Goal: Find specific page/section: Find specific page/section

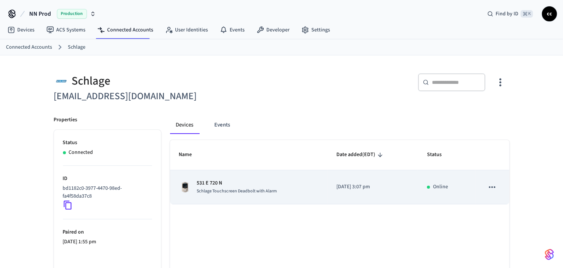
click at [238, 196] on td "531 E 720 N Schlage Touchscreen Deadbolt with Alarm" at bounding box center [249, 187] width 158 height 34
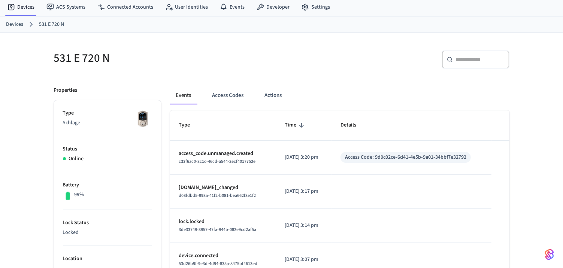
scroll to position [22, 0]
click at [227, 98] on button "Access Codes" at bounding box center [227, 97] width 43 height 18
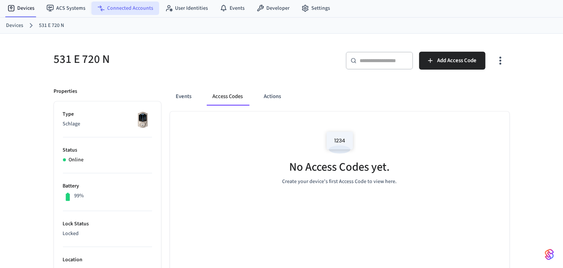
click at [137, 9] on link "Connected Accounts" at bounding box center [125, 7] width 68 height 13
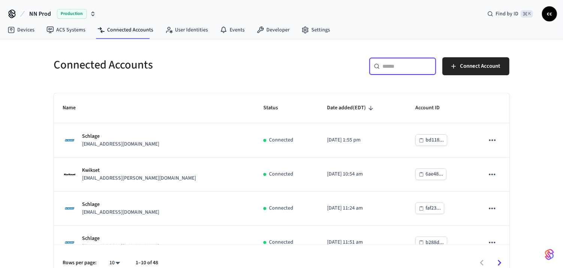
click at [390, 68] on input "text" at bounding box center [407, 66] width 49 height 7
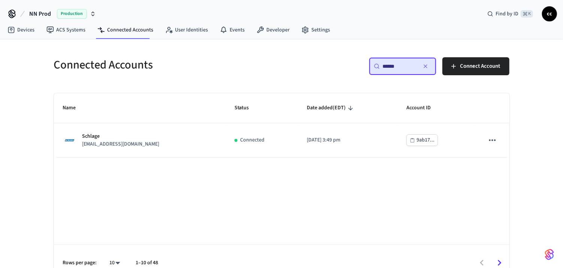
click at [387, 65] on input "******" at bounding box center [400, 66] width 34 height 7
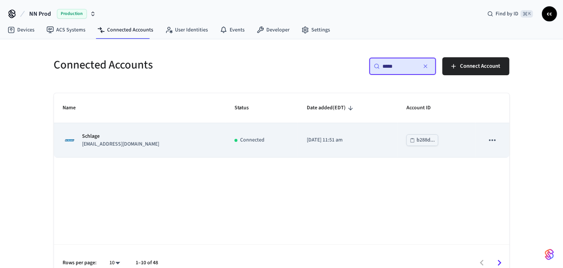
type input "*****"
click at [331, 154] on td "[DATE] 11:51 am" at bounding box center [348, 140] width 100 height 34
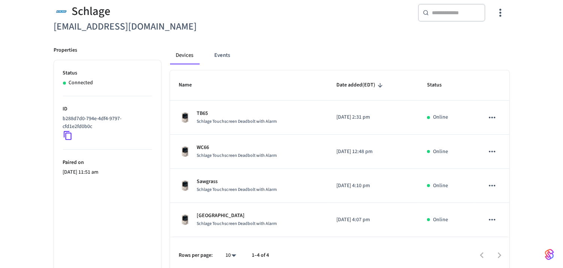
scroll to position [73, 0]
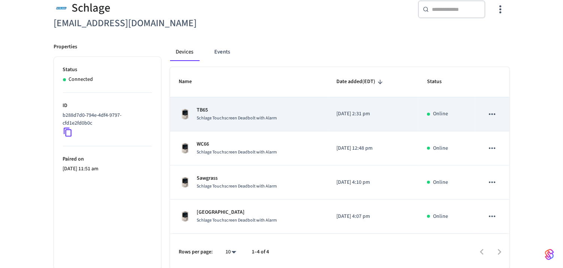
click at [321, 118] on td "TB65 Schlage Touchscreen Deadbolt with Alarm" at bounding box center [249, 114] width 158 height 34
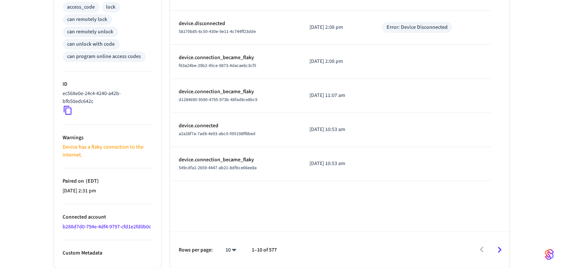
scroll to position [328, 0]
click at [229, 227] on li "25" at bounding box center [228, 227] width 20 height 20
type input "**"
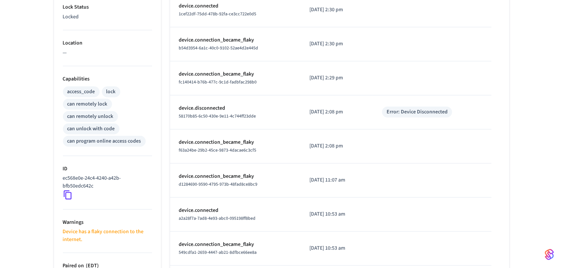
scroll to position [0, 0]
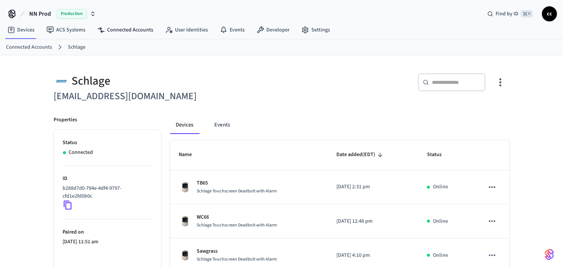
scroll to position [73, 0]
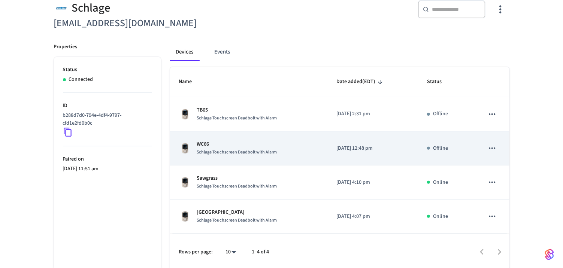
click at [253, 149] on span "Schlage Touchscreen Deadbolt with Alarm" at bounding box center [237, 152] width 80 height 6
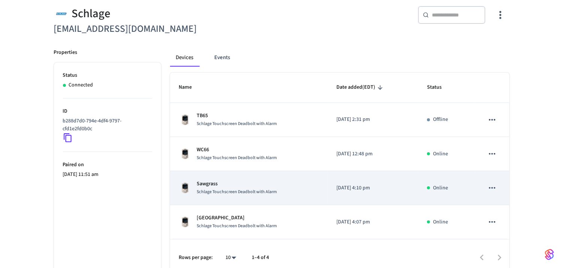
scroll to position [69, 0]
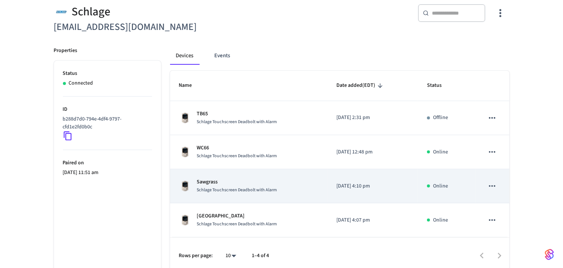
click at [241, 196] on td "Sawgrass Schlage Touchscreen Deadbolt with Alarm" at bounding box center [249, 186] width 158 height 34
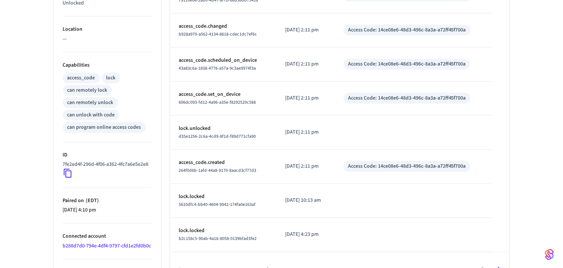
scroll to position [285, 0]
